Goal: Task Accomplishment & Management: Use online tool/utility

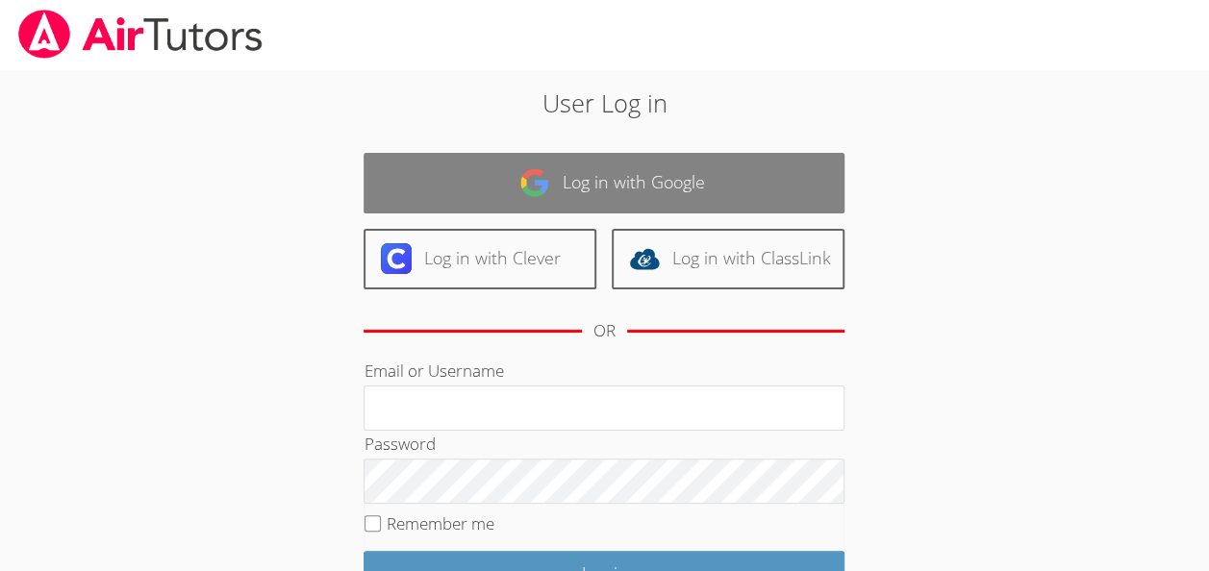
click at [672, 160] on link "Log in with Google" at bounding box center [604, 183] width 481 height 61
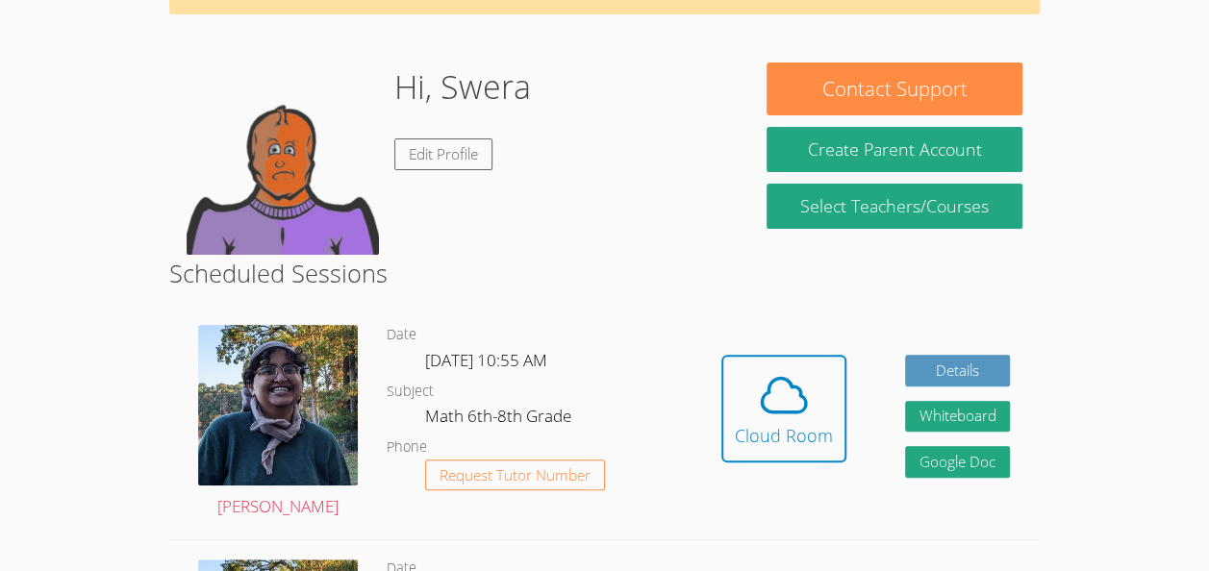
scroll to position [123, 0]
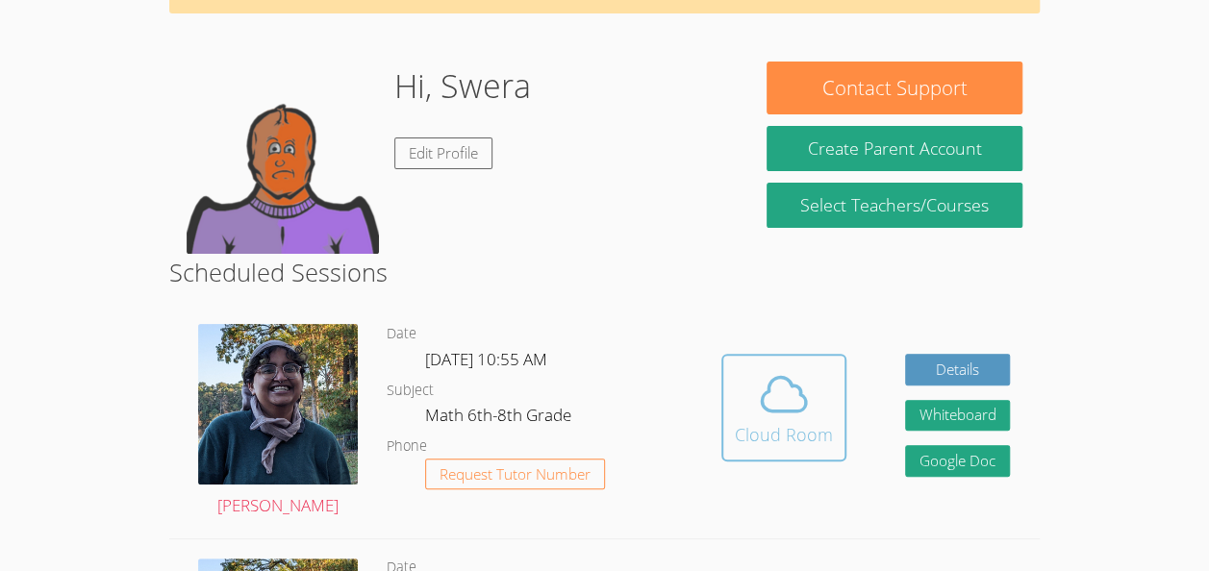
click at [777, 419] on icon at bounding box center [784, 395] width 54 height 54
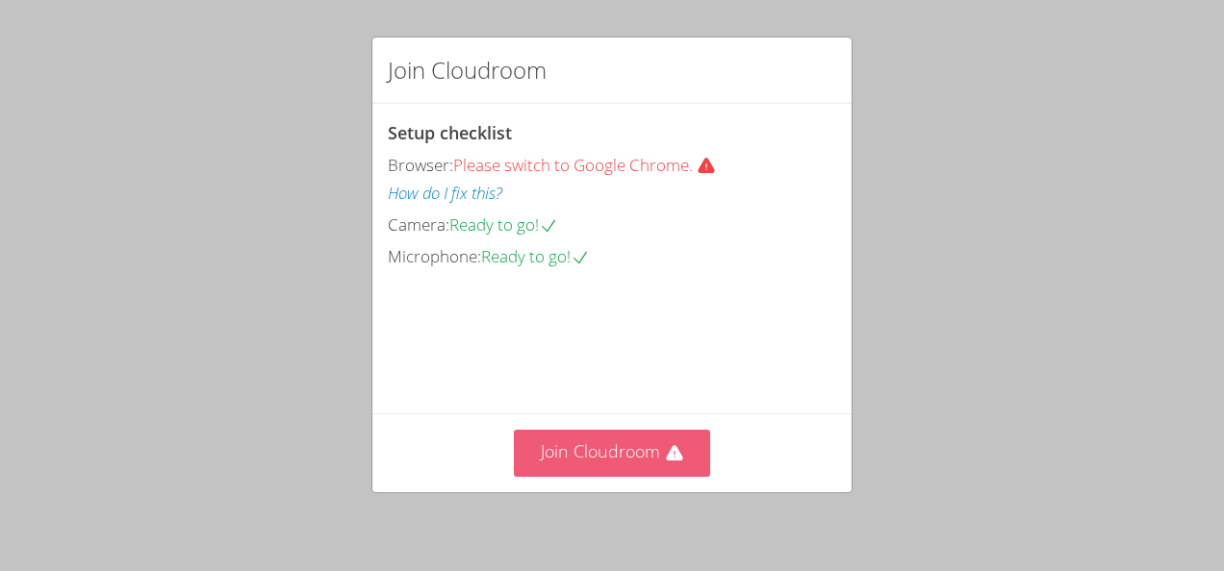
click at [609, 443] on button "Join Cloudroom" at bounding box center [612, 453] width 197 height 47
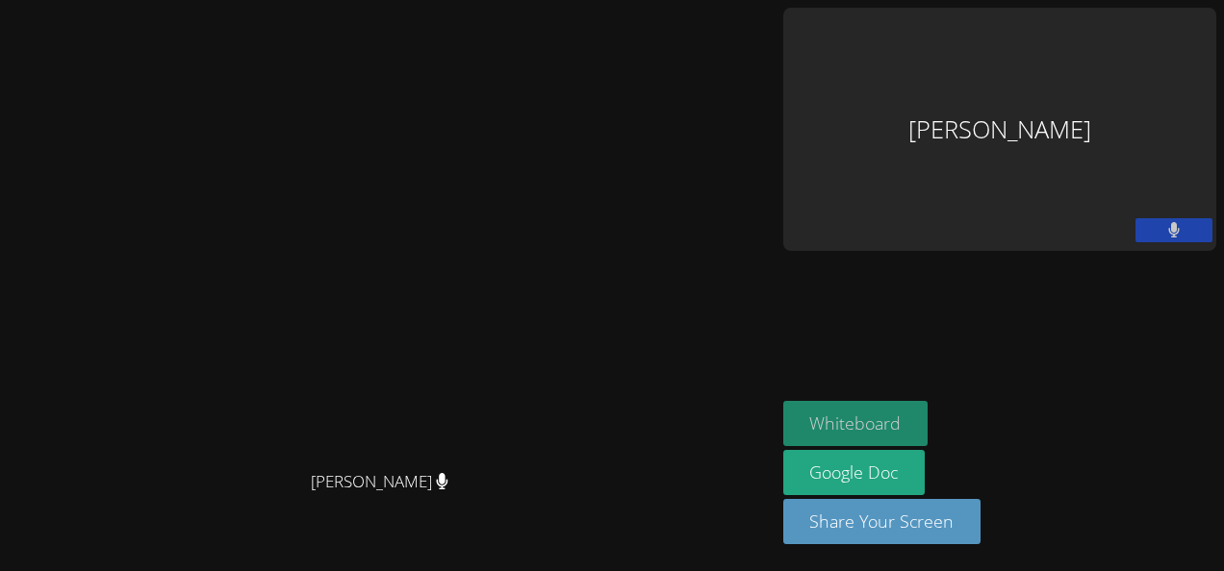
click at [928, 441] on button "Whiteboard" at bounding box center [855, 423] width 145 height 45
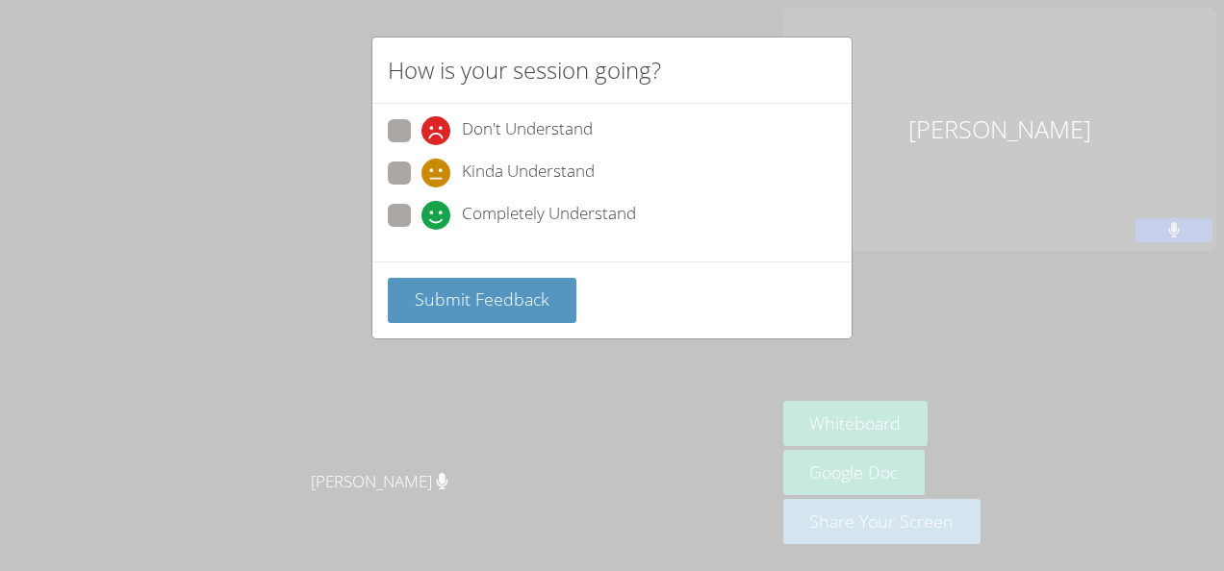
click at [421, 230] on span at bounding box center [421, 230] width 0 height 0
click at [421, 212] on input "Completely Understand" at bounding box center [429, 212] width 16 height 16
radio input "true"
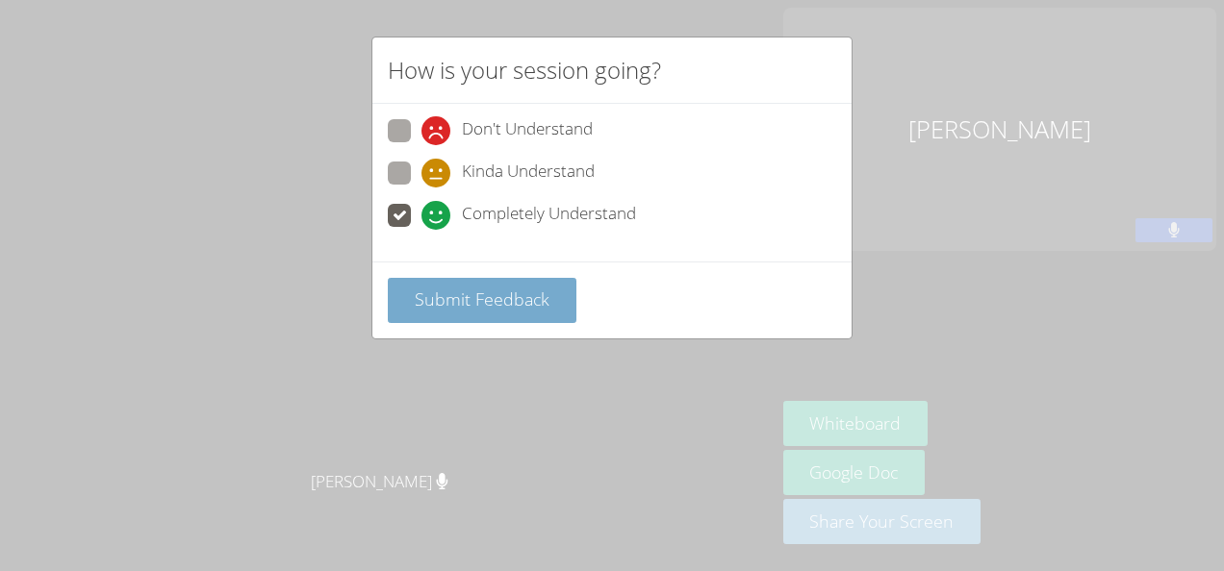
click at [468, 299] on span "Submit Feedback" at bounding box center [482, 299] width 135 height 23
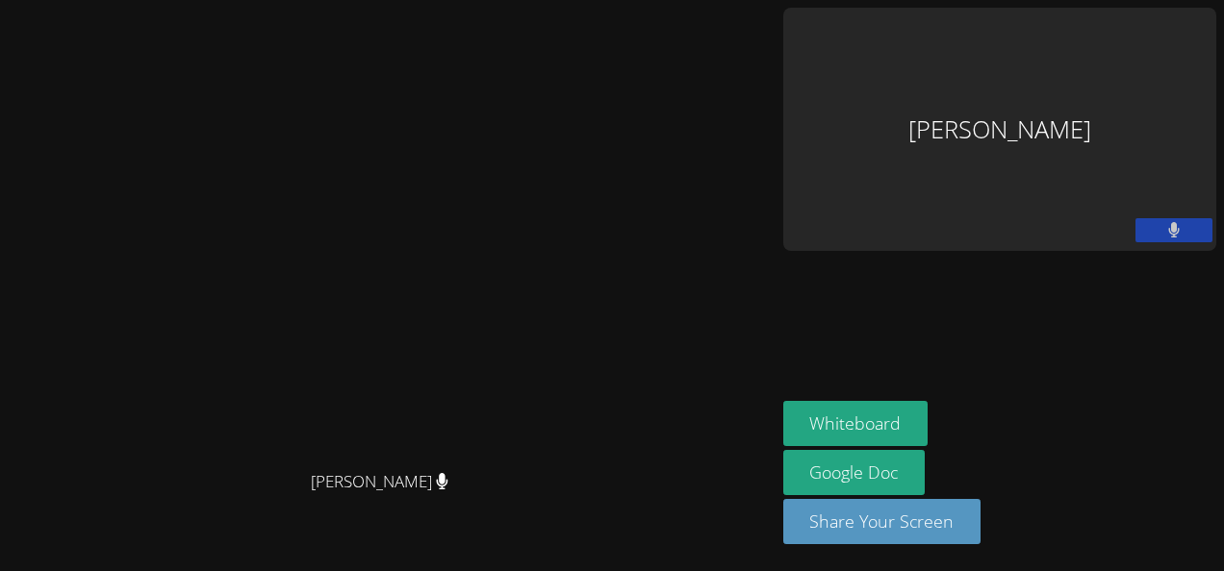
click at [532, 310] on video at bounding box center [387, 247] width 289 height 427
click at [1057, 77] on div "Swera Jannat" at bounding box center [999, 129] width 433 height 243
